Goal: Find specific page/section: Find specific page/section

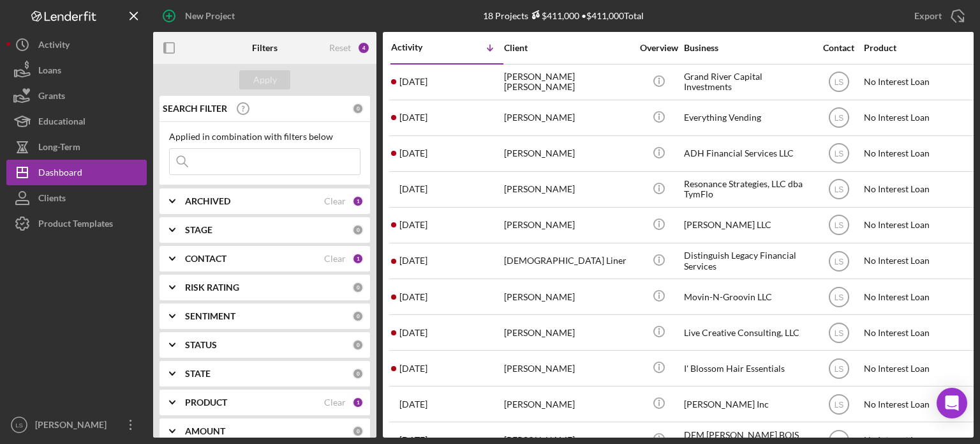
click at [319, 203] on div "ARCHIVED" at bounding box center [254, 201] width 139 height 10
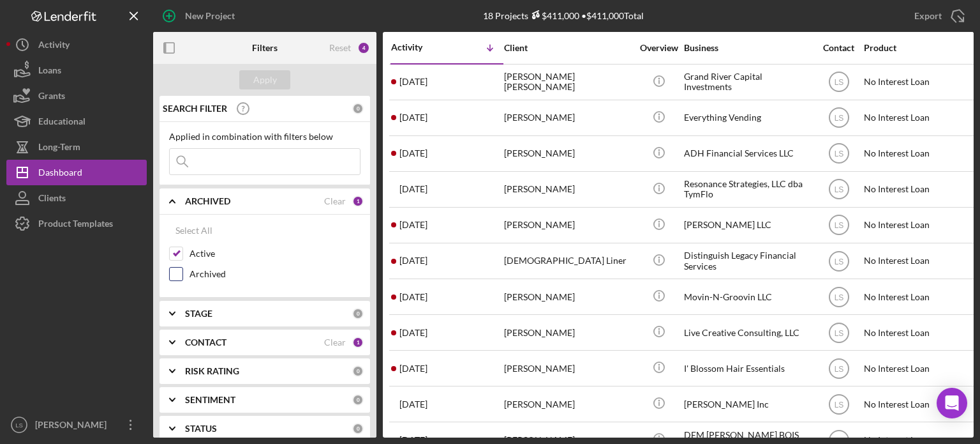
click at [174, 276] on input "Archived" at bounding box center [176, 273] width 13 height 13
checkbox input "true"
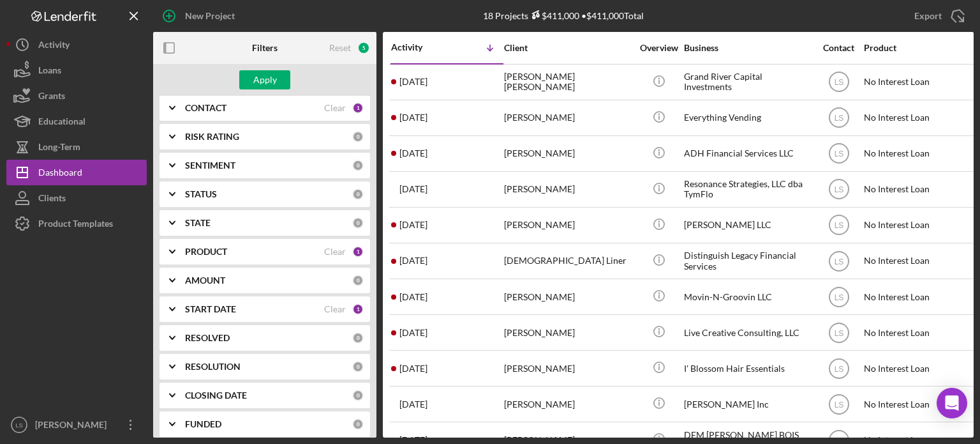
scroll to position [255, 0]
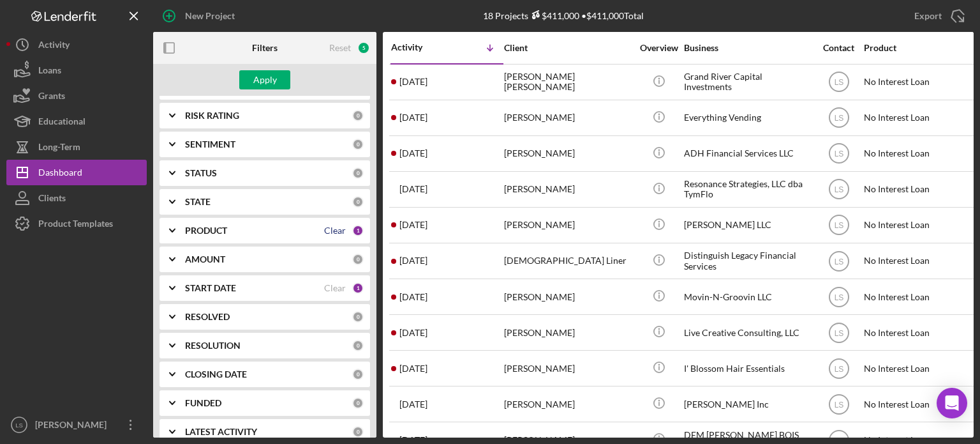
click at [332, 231] on div "Clear" at bounding box center [335, 230] width 22 height 10
click at [332, 231] on div "PRODUCT" at bounding box center [268, 230] width 167 height 10
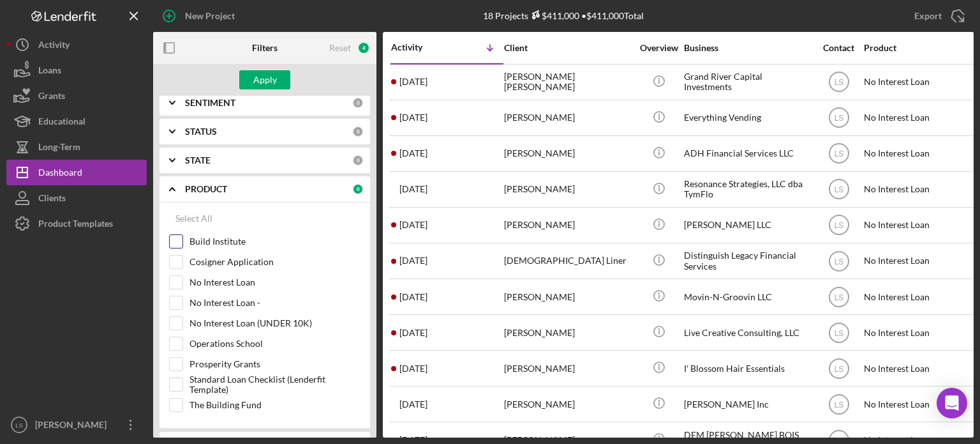
scroll to position [319, 0]
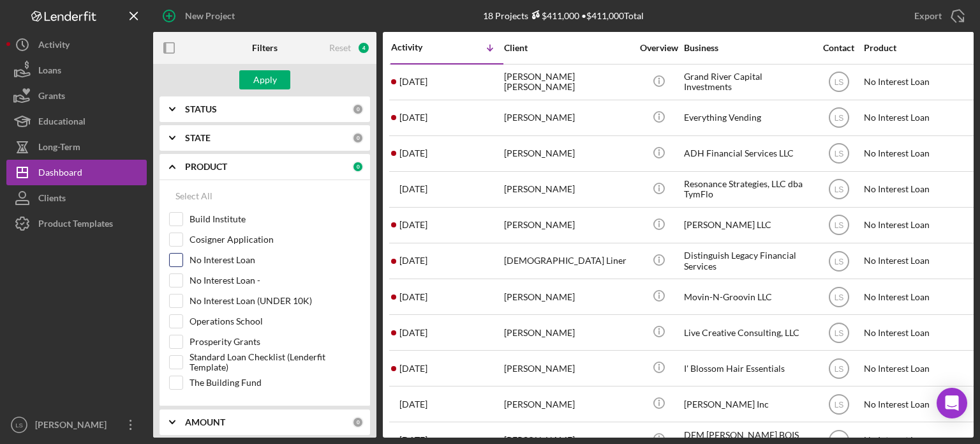
click at [171, 255] on input "No Interest Loan" at bounding box center [176, 259] width 13 height 13
checkbox input "true"
click at [262, 86] on div "Apply" at bounding box center [265, 79] width 24 height 19
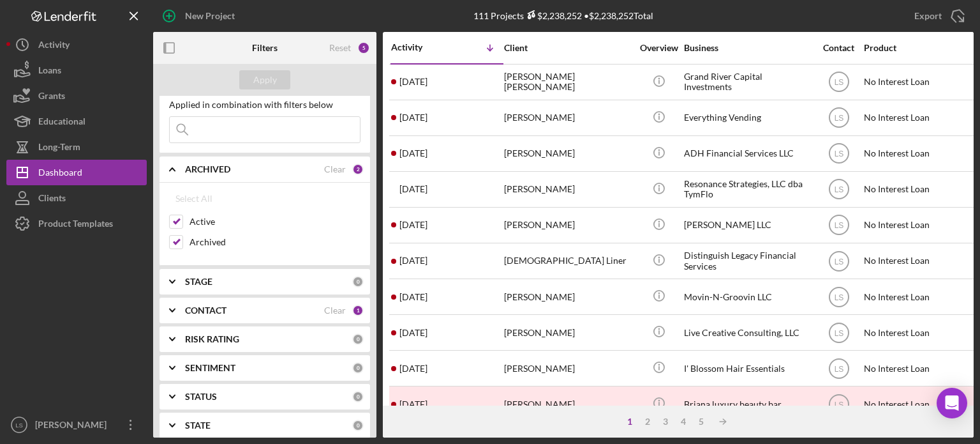
scroll to position [0, 0]
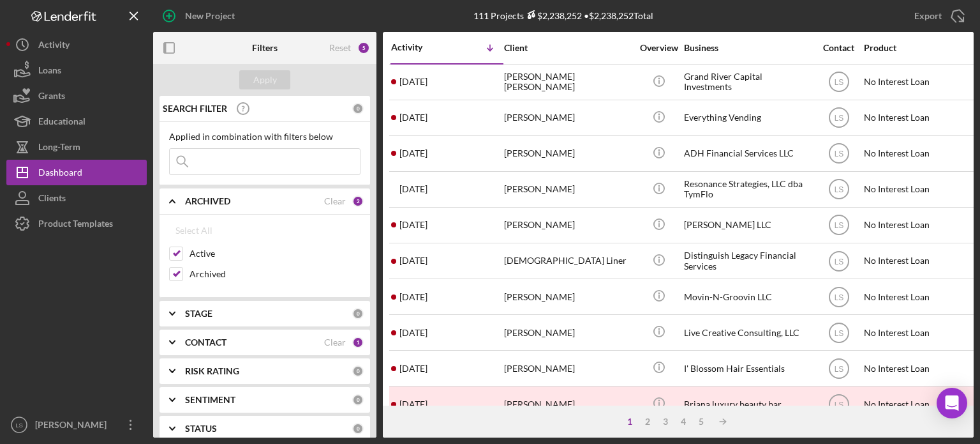
click at [270, 158] on input at bounding box center [265, 162] width 190 height 26
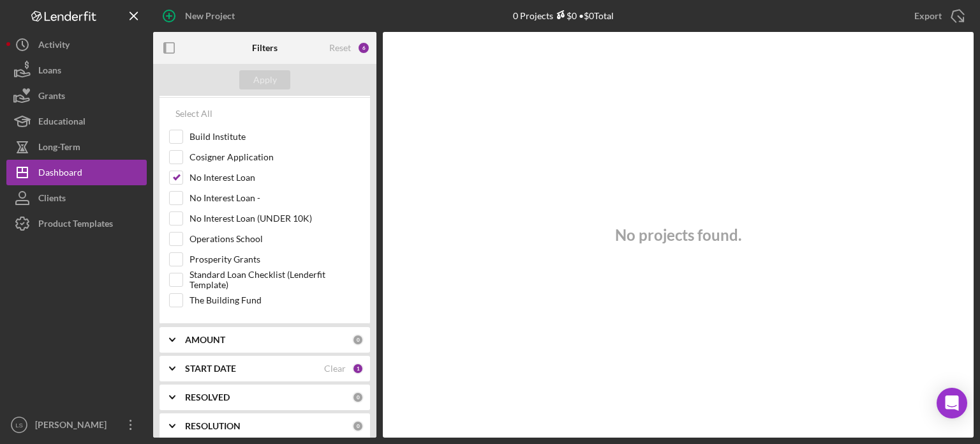
scroll to position [494, 0]
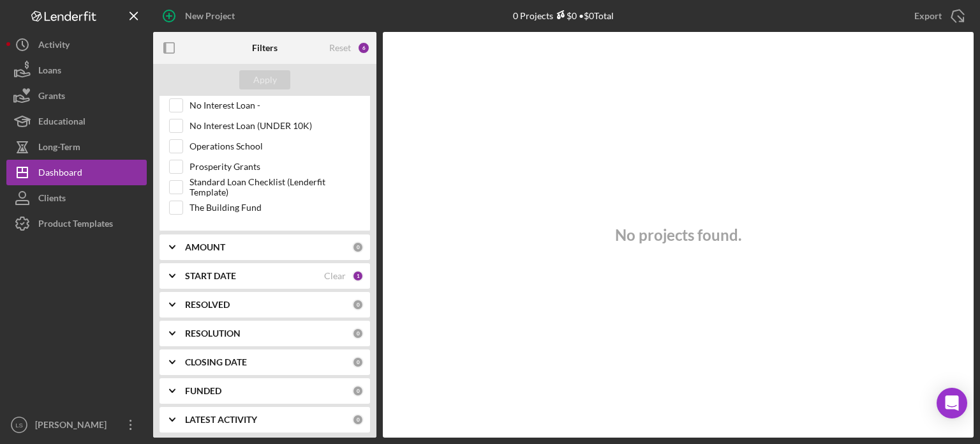
type input "[PERSON_NAME]"
click at [317, 275] on div "START DATE" at bounding box center [254, 276] width 139 height 10
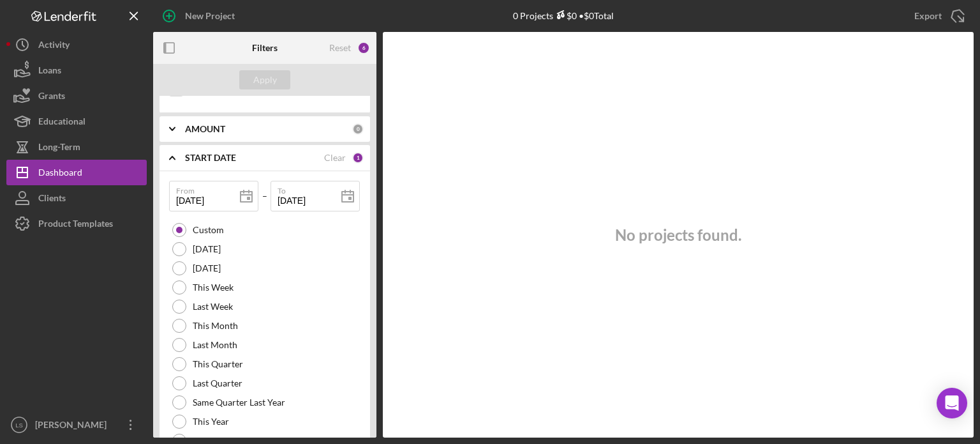
scroll to position [622, 0]
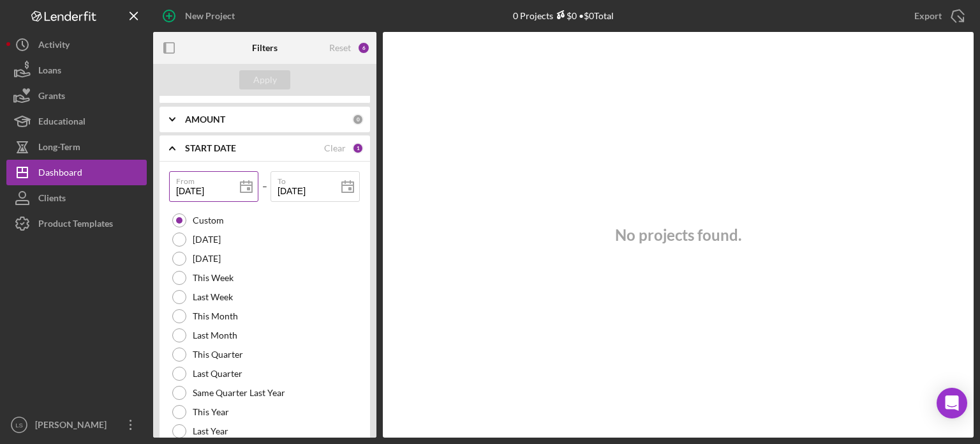
click at [230, 186] on icon at bounding box center [246, 187] width 32 height 32
click at [207, 189] on input "[DATE]" at bounding box center [213, 186] width 89 height 31
type input "02/01/202y"
type input "02/dd/yyyy"
type input "0m/dd/yyyy"
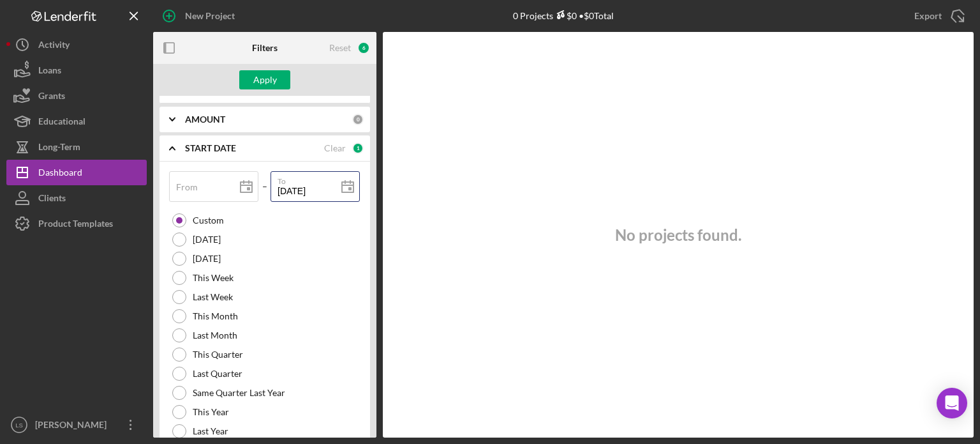
drag, startPoint x: 322, startPoint y: 188, endPoint x: 217, endPoint y: 159, distance: 109.2
click at [217, 164] on div "From – To [DATE] [DATE] Custom [DATE] [DATE] This Week Last Week This Month Las…" at bounding box center [265, 312] width 211 height 302
